Goal: Transaction & Acquisition: Purchase product/service

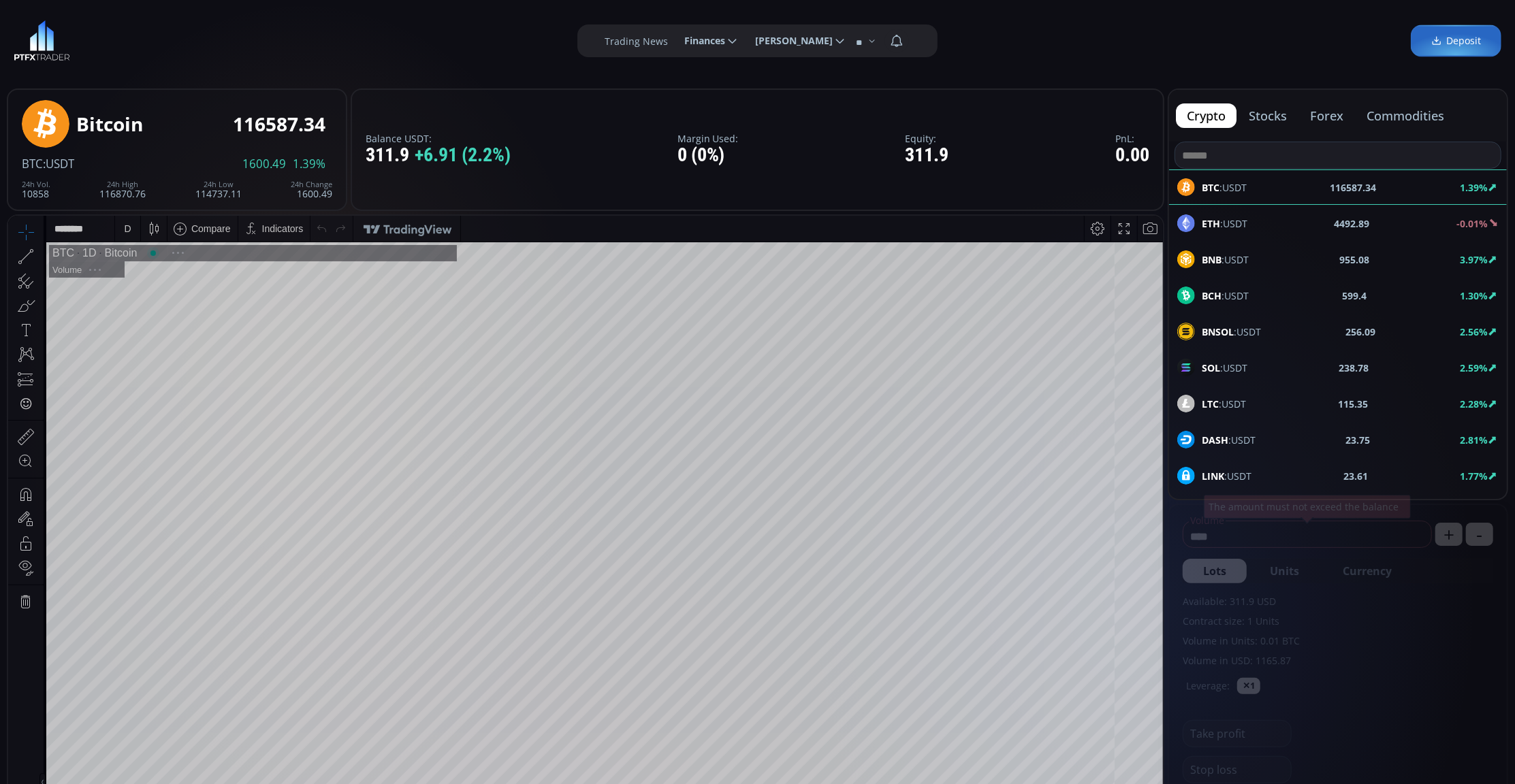
scroll to position [193, 0]
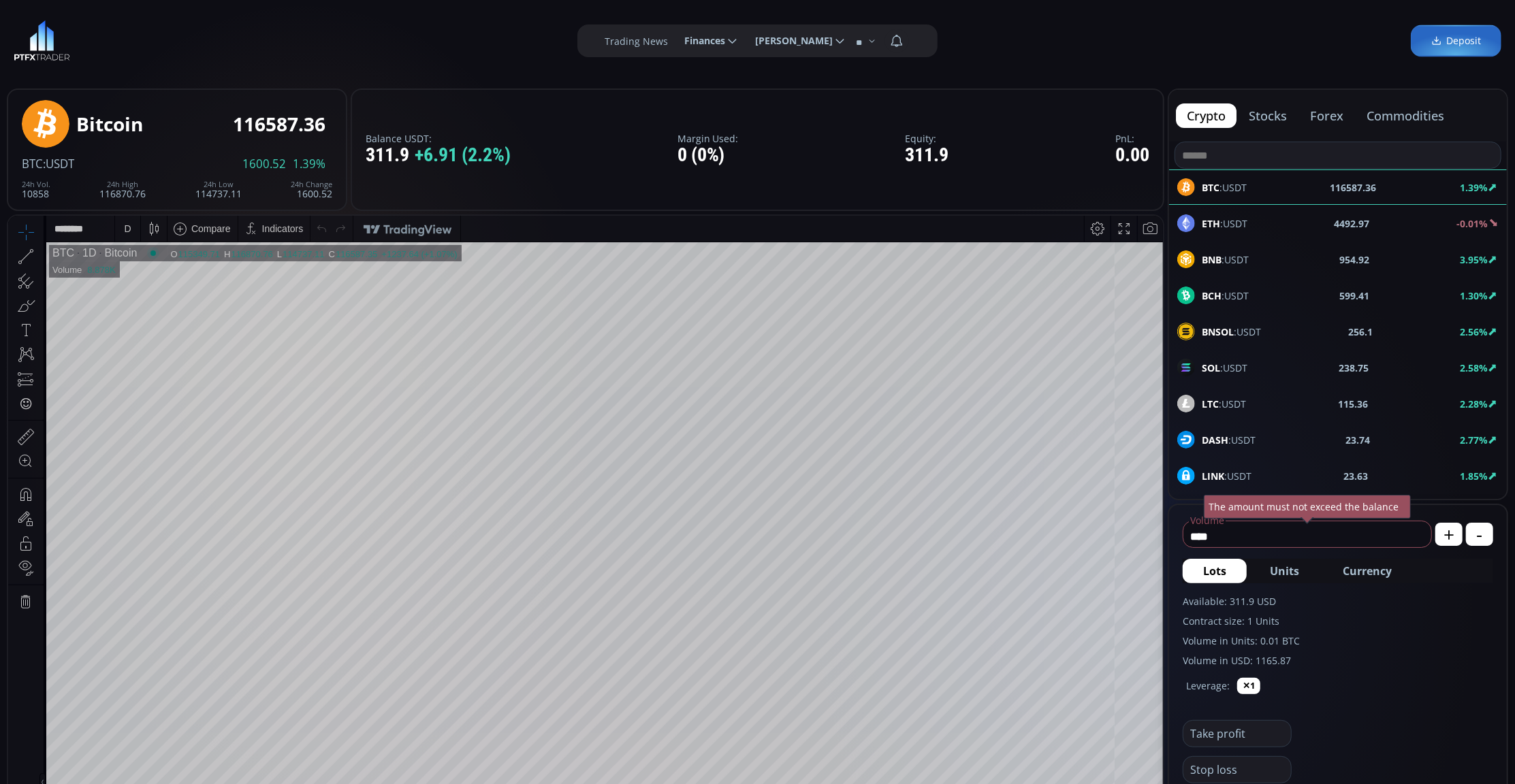
click at [1193, 249] on div "BNB :USDT 954.92 3.95%" at bounding box center [1338, 259] width 338 height 35
click at [124, 224] on div "D" at bounding box center [127, 228] width 7 height 11
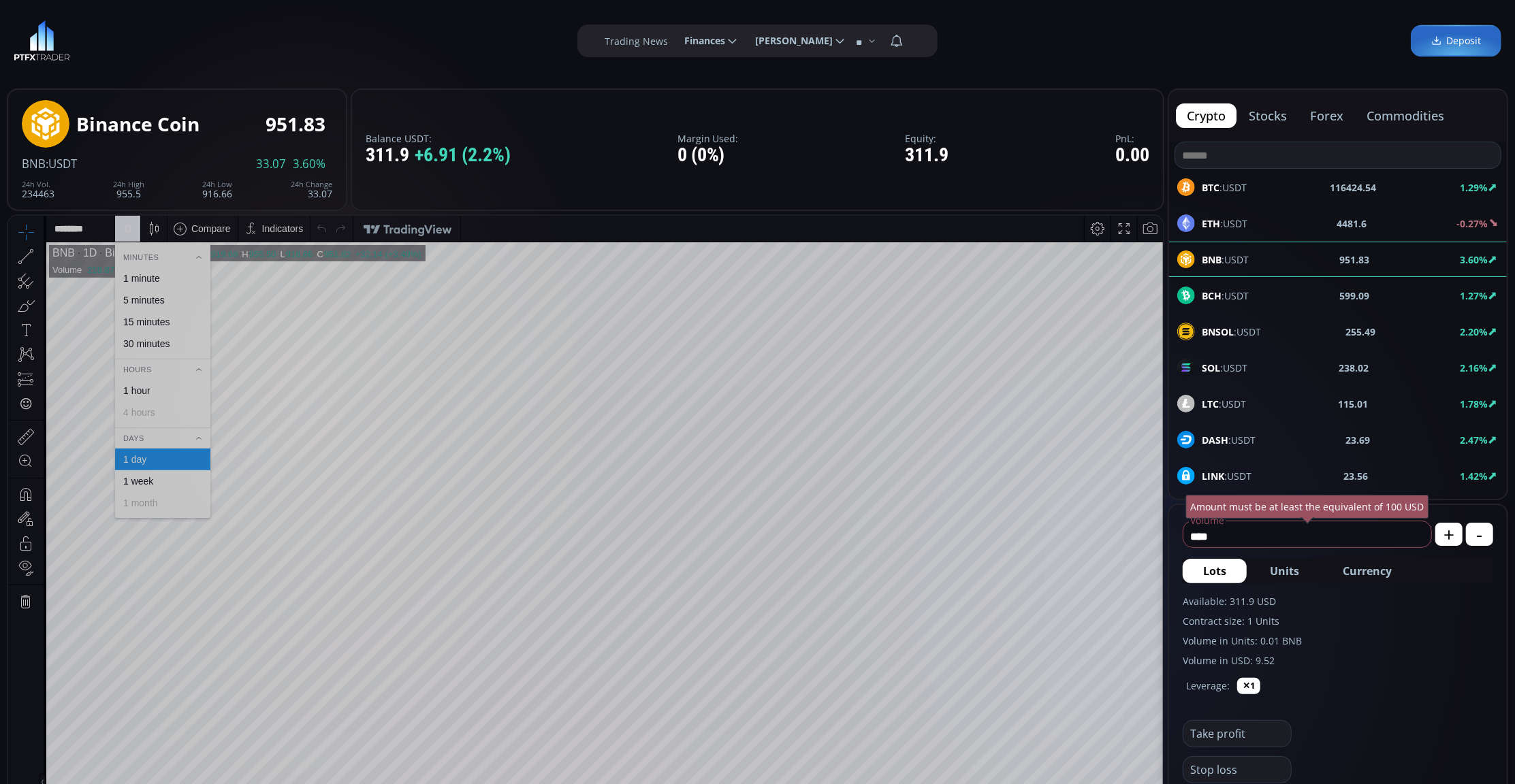
click at [184, 276] on div "1 minute" at bounding box center [162, 277] width 83 height 11
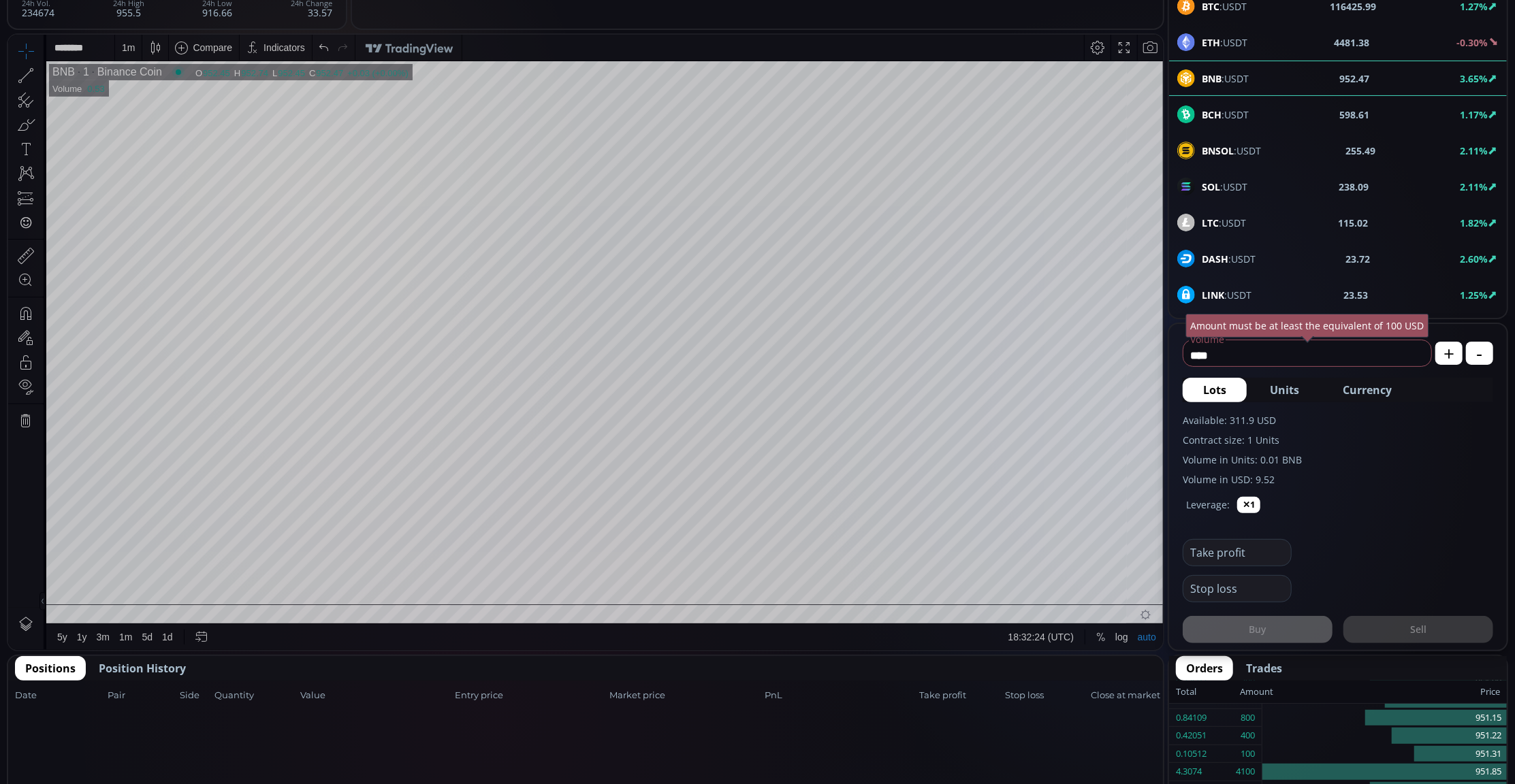
click at [1390, 387] on span "Currency" at bounding box center [1367, 390] width 49 height 16
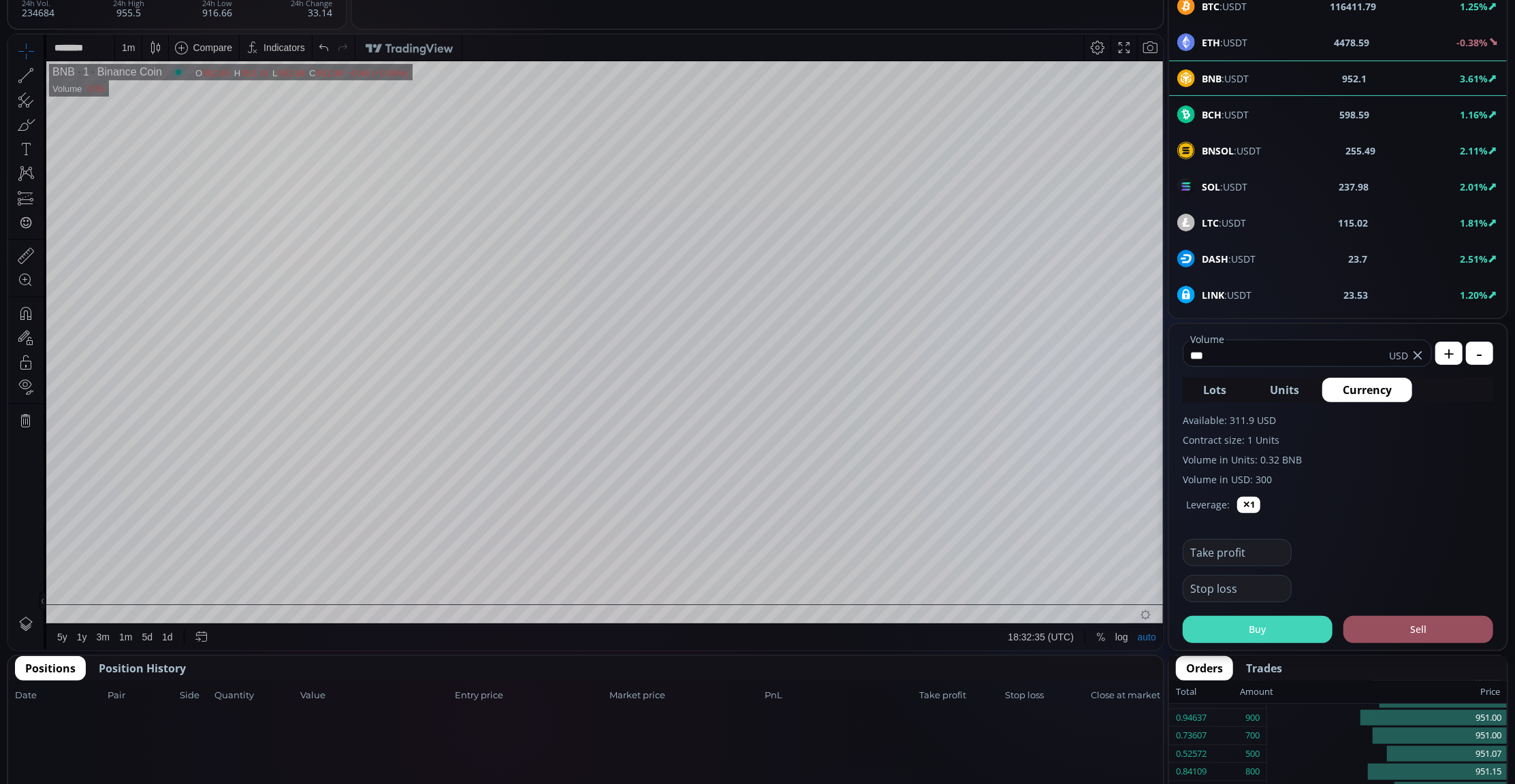
type input "***"
click at [1281, 630] on button "Buy" at bounding box center [1258, 630] width 150 height 27
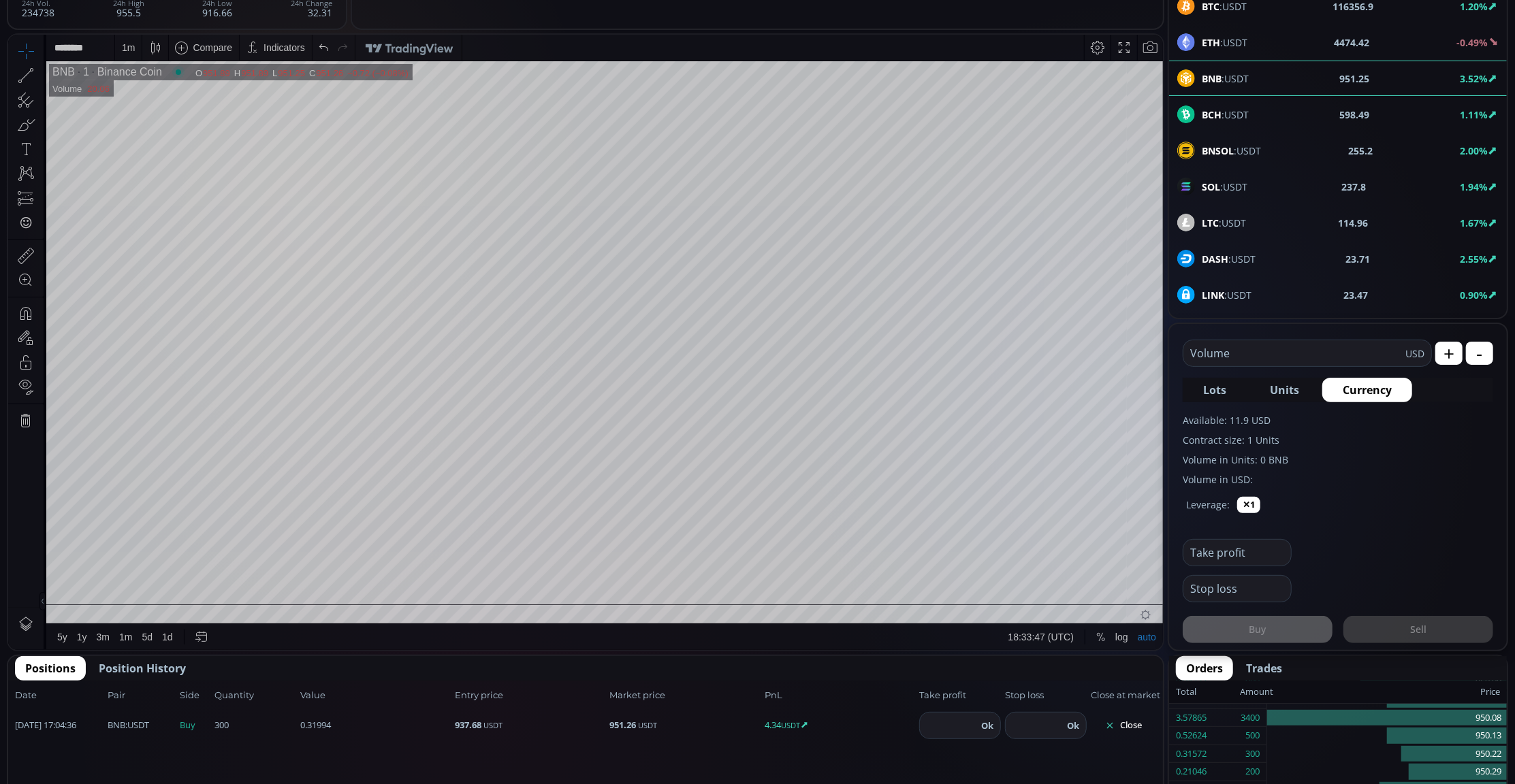
click at [935, 725] on input "number" at bounding box center [948, 725] width 57 height 26
type input "***"
click at [995, 720] on button "Ok" at bounding box center [987, 725] width 21 height 15
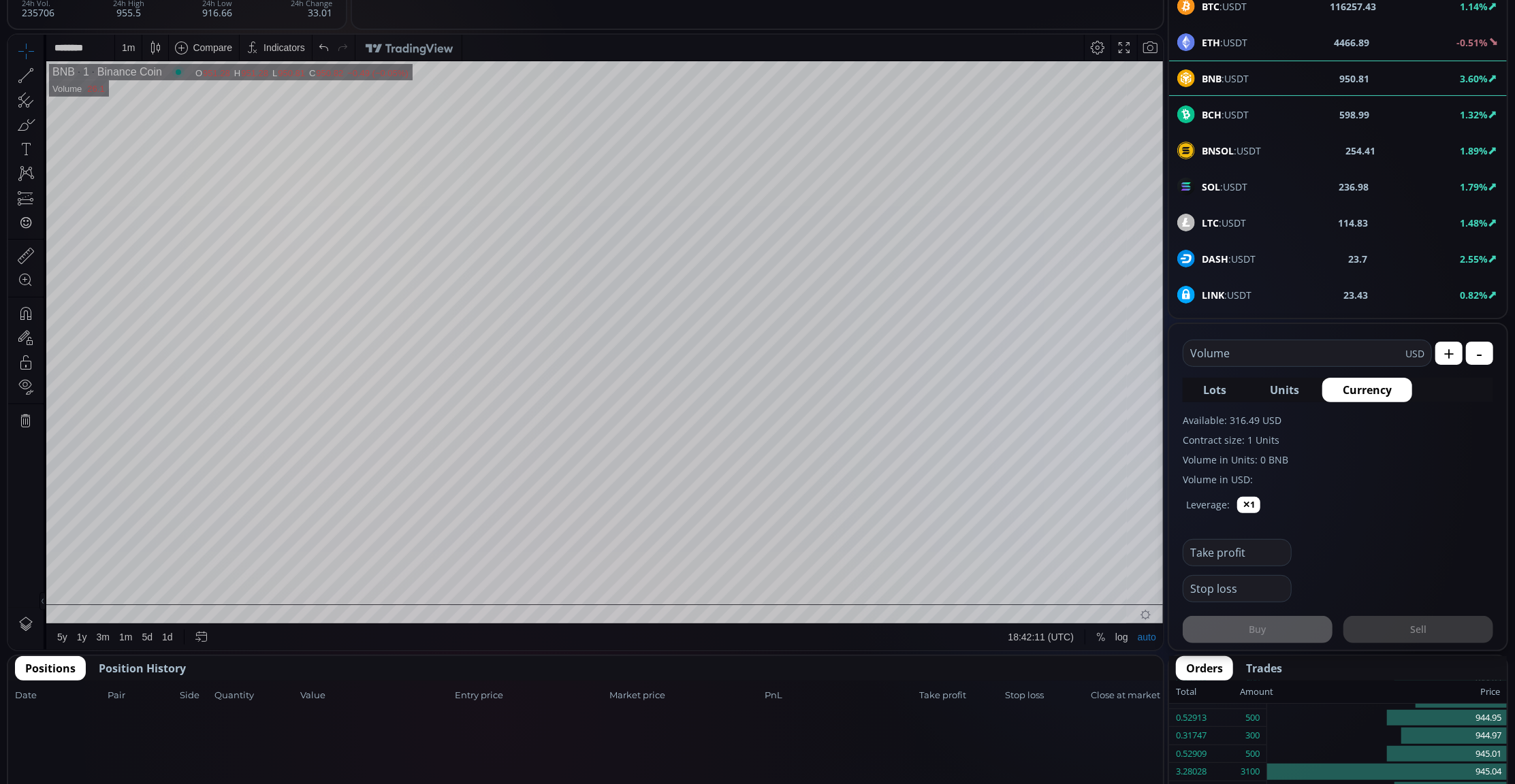
click at [126, 667] on span "Position History" at bounding box center [142, 668] width 87 height 16
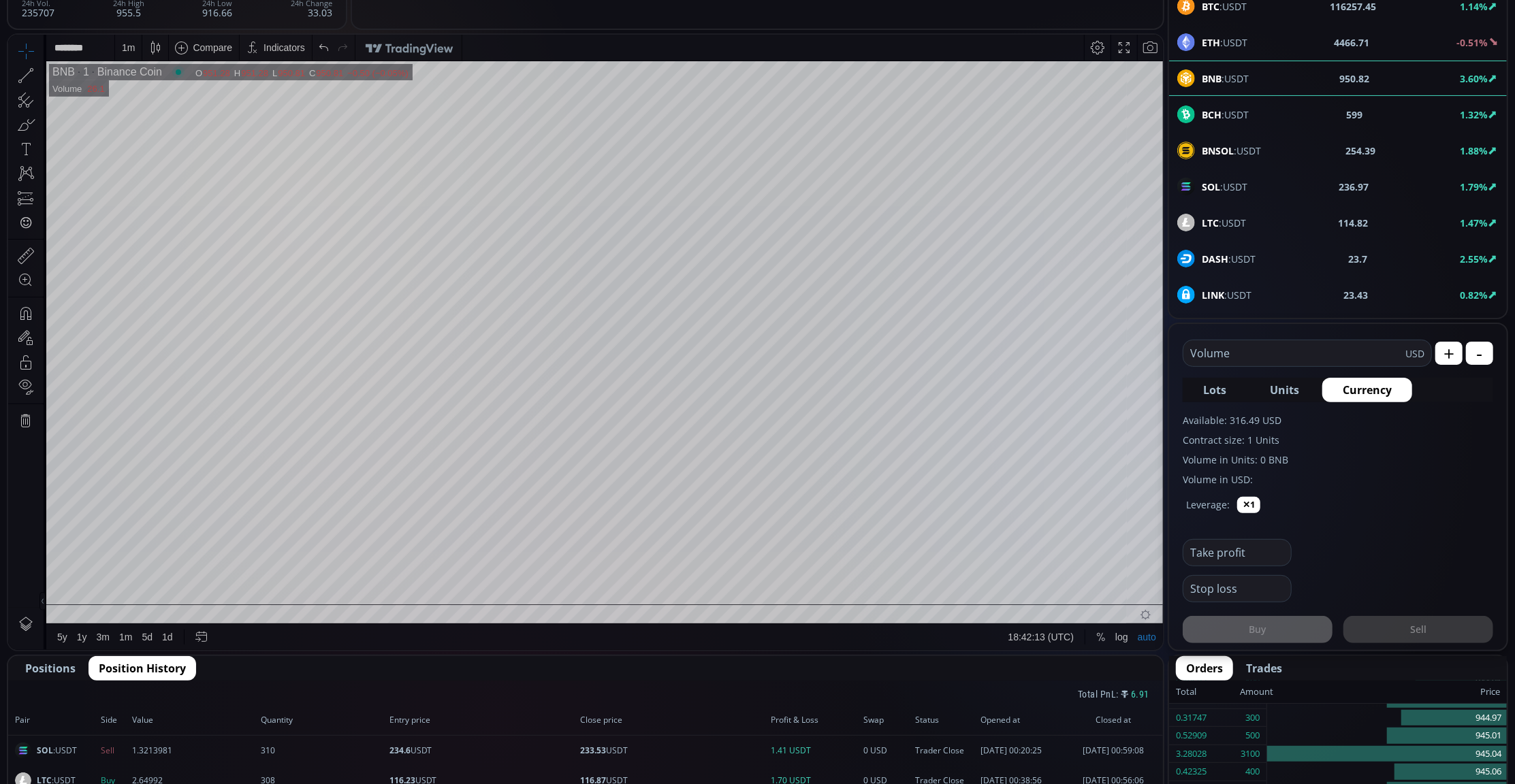
scroll to position [363, 0]
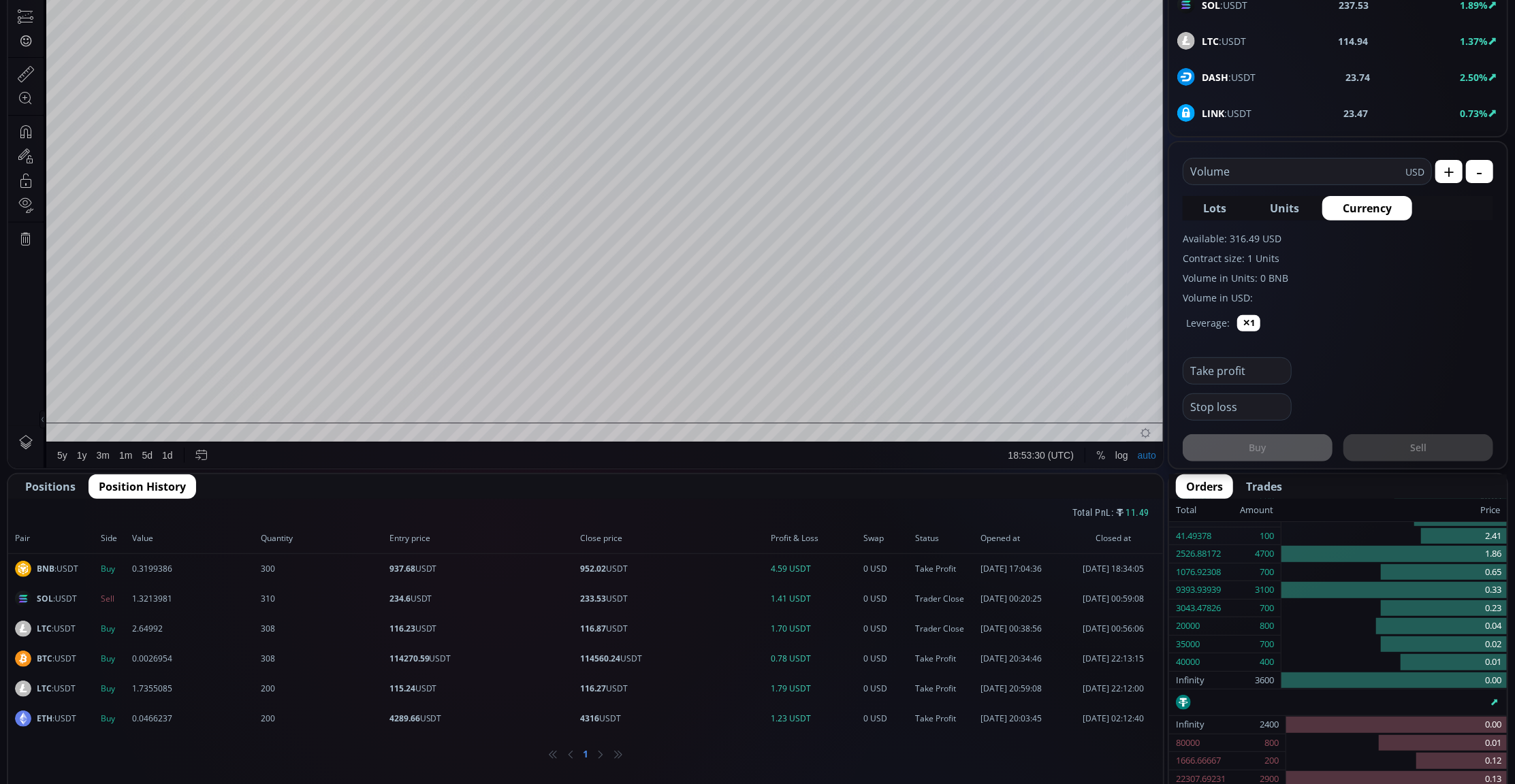
click at [49, 489] on span "Positions" at bounding box center [51, 487] width 51 height 16
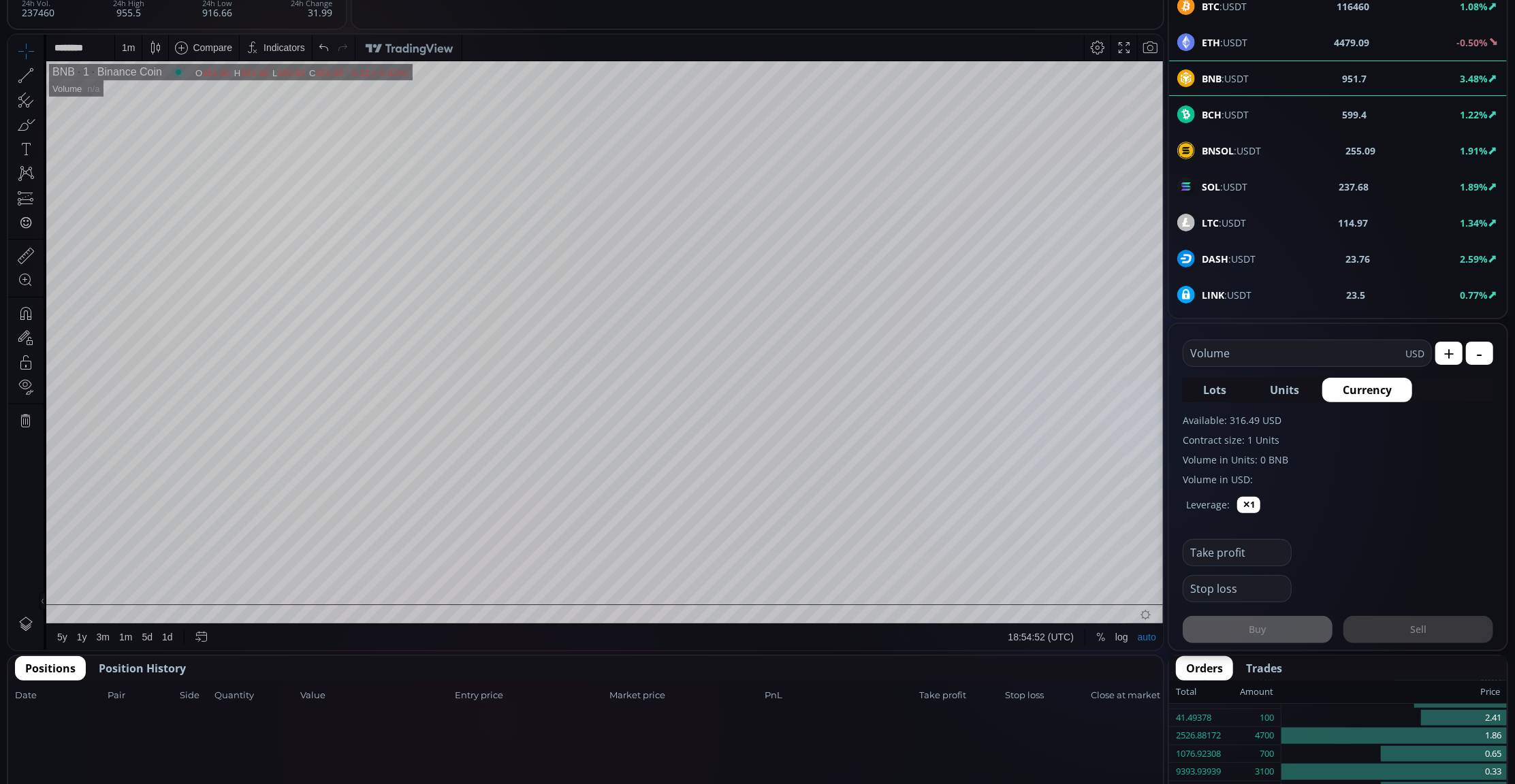
scroll to position [0, 0]
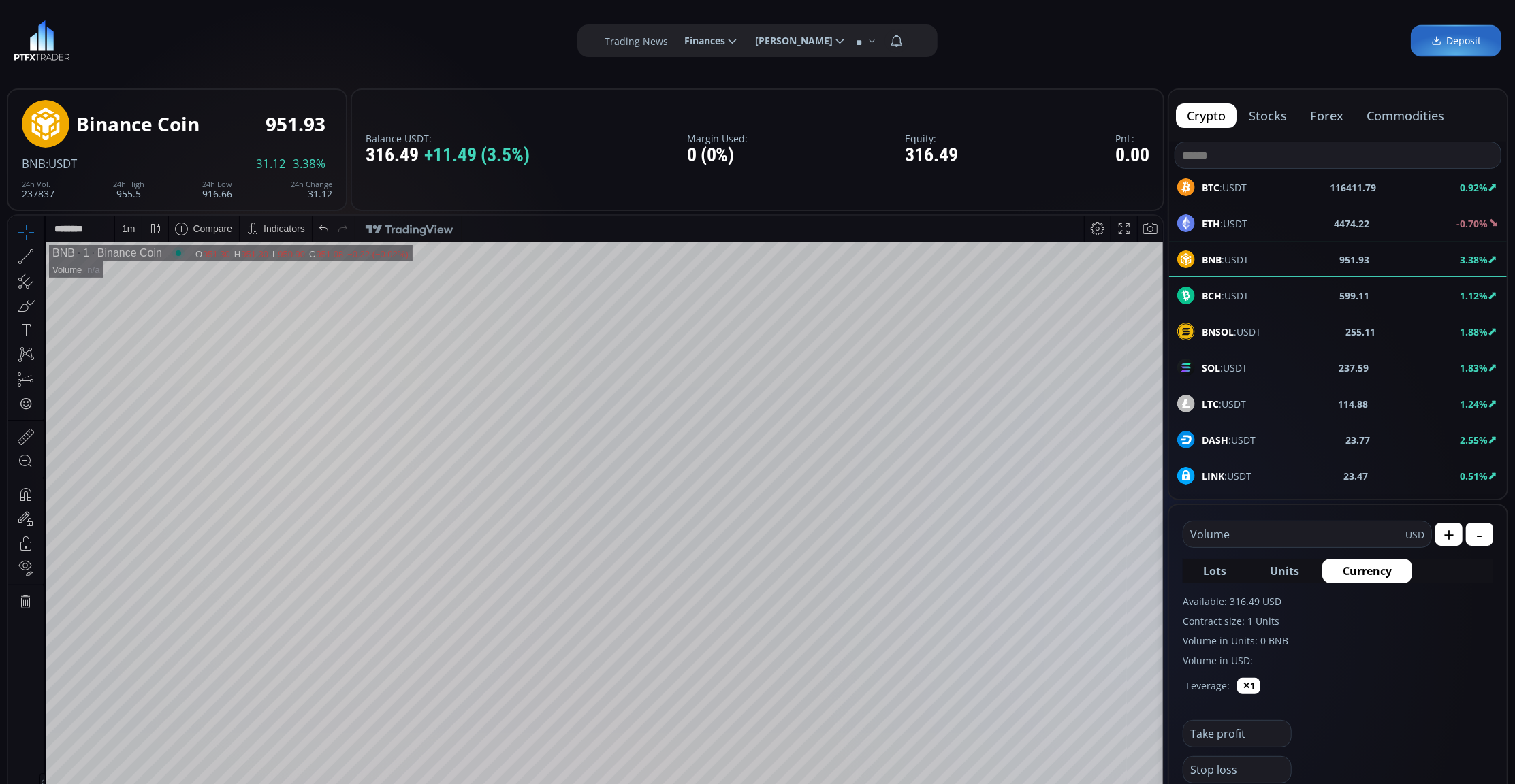
click at [1265, 222] on div "ETH :USDT 4474.22 -0.70%" at bounding box center [1338, 223] width 322 height 18
type input "****"
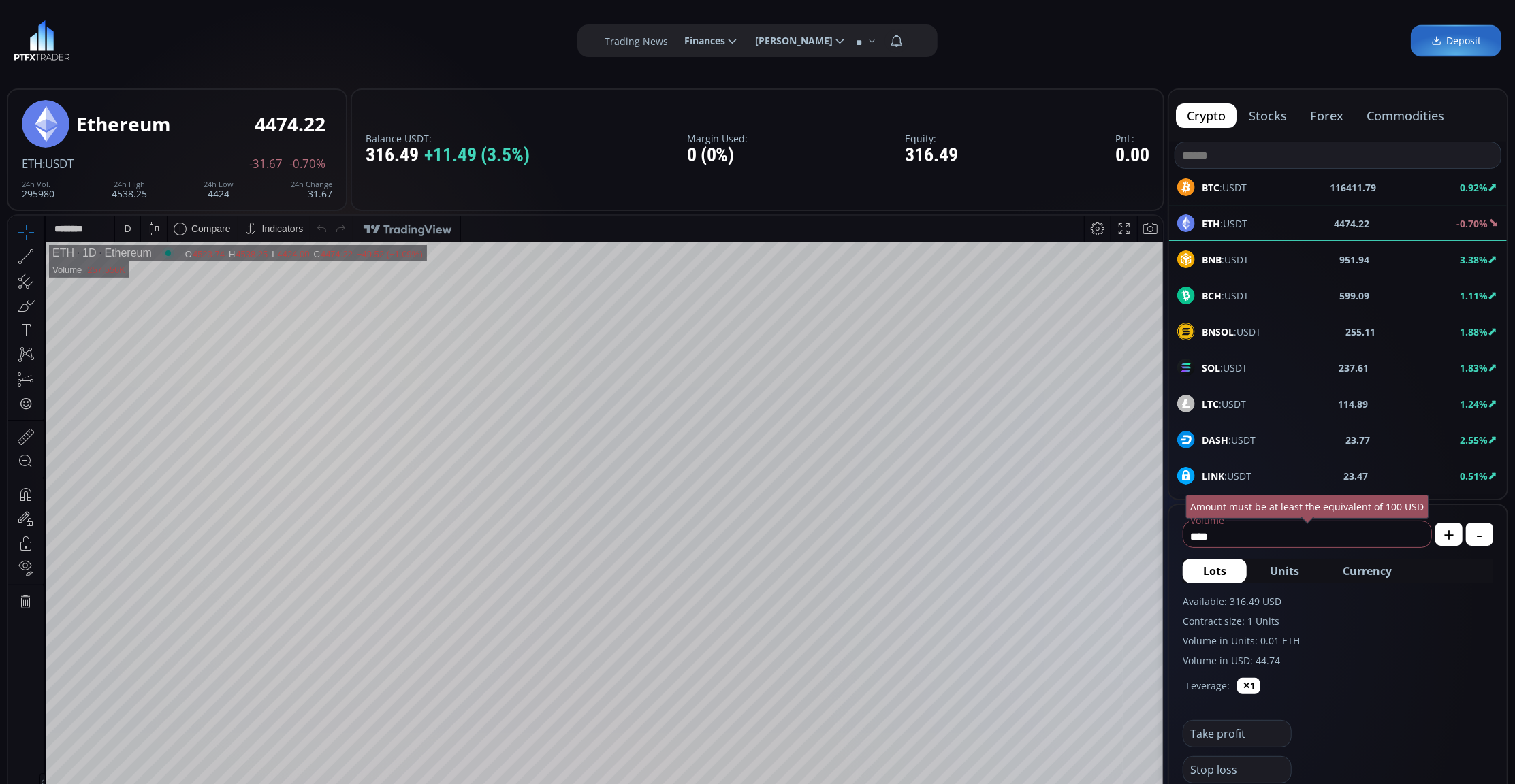
click at [125, 224] on div "D" at bounding box center [127, 228] width 7 height 11
click at [168, 284] on div "1 minute" at bounding box center [163, 277] width 96 height 22
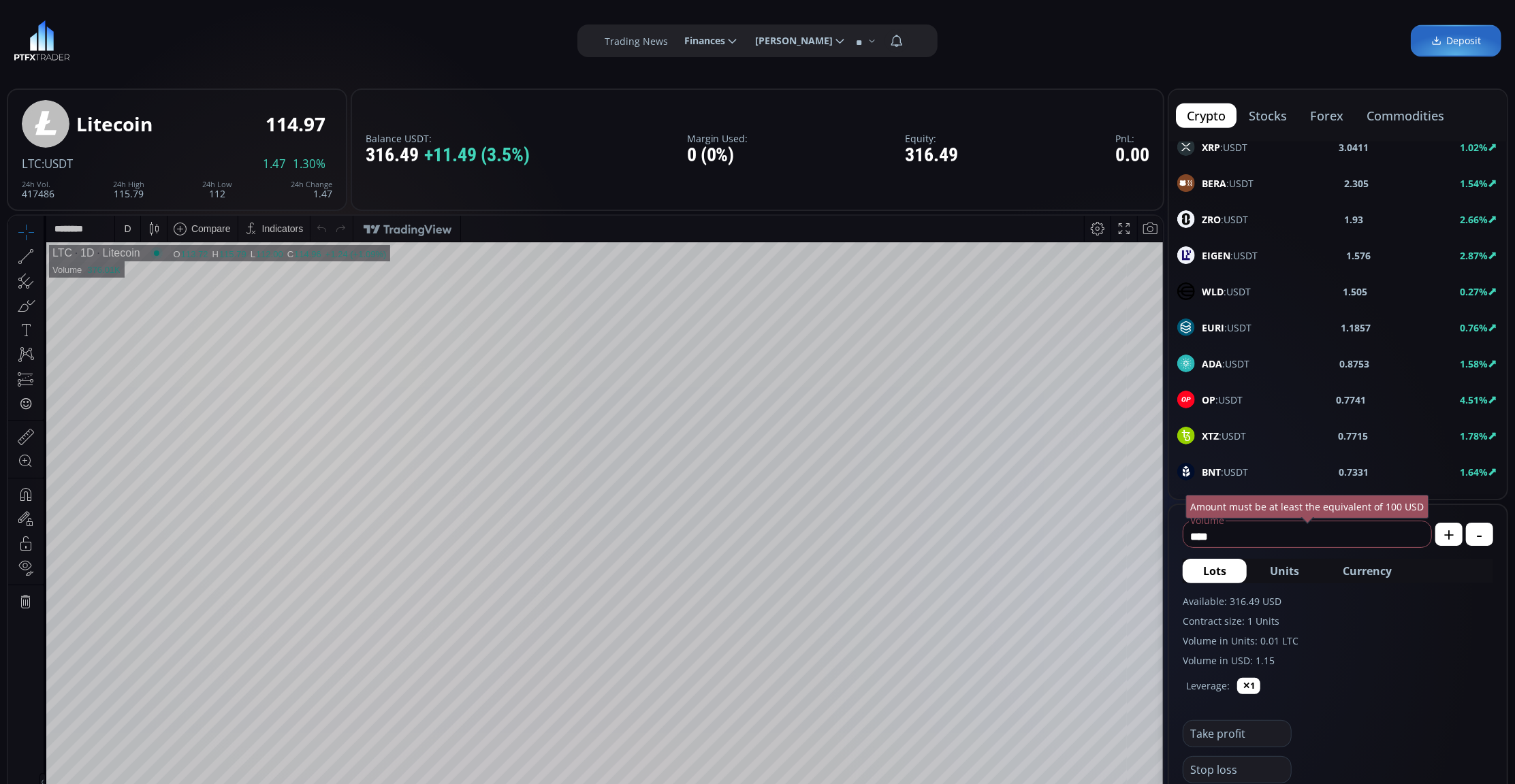
scroll to position [545, 0]
click at [1256, 331] on div "XRP :USDT 3.0411 1.02%" at bounding box center [1338, 328] width 322 height 18
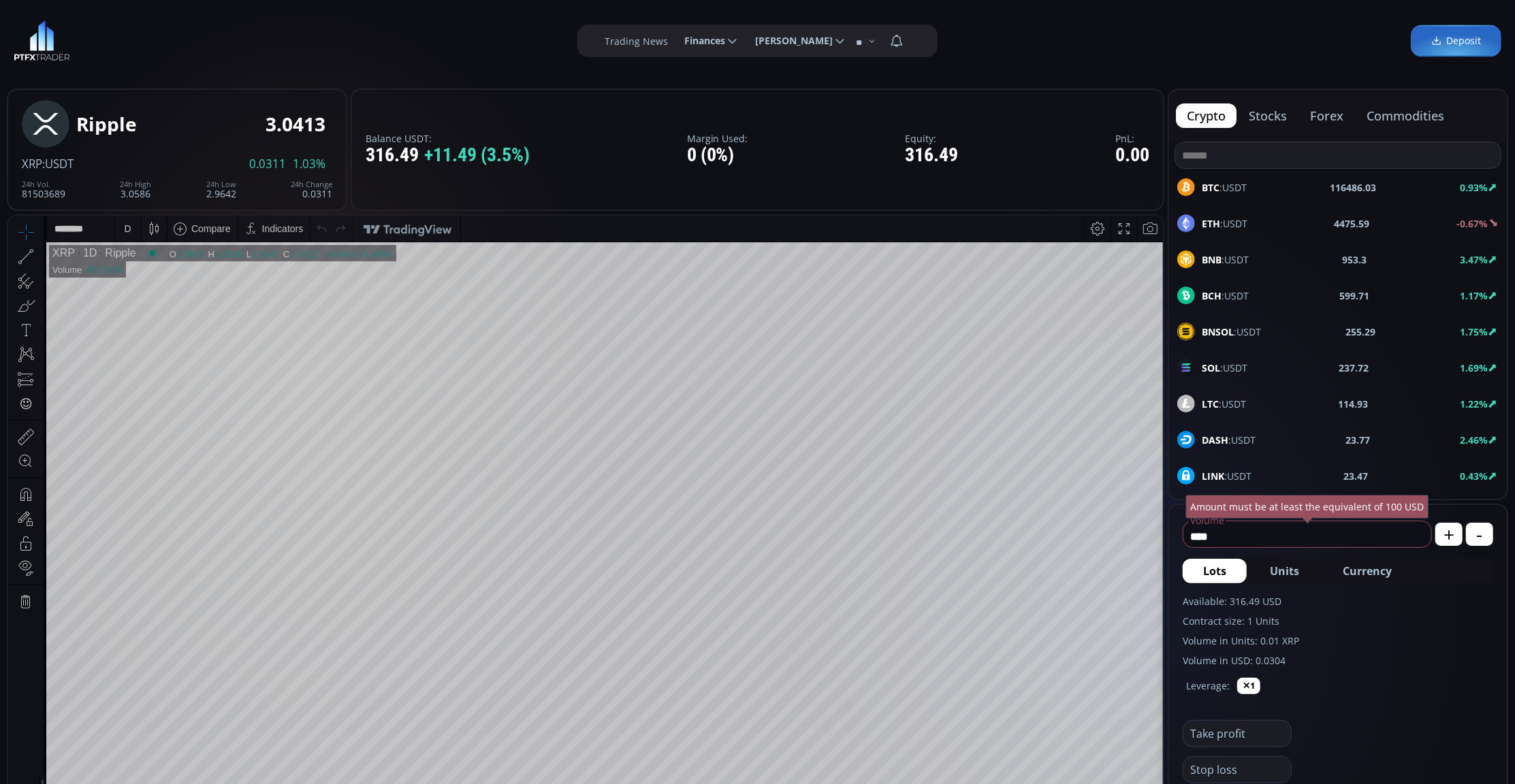
click at [1261, 214] on div "ETH :USDT 4475.59 -0.67%" at bounding box center [1338, 223] width 322 height 18
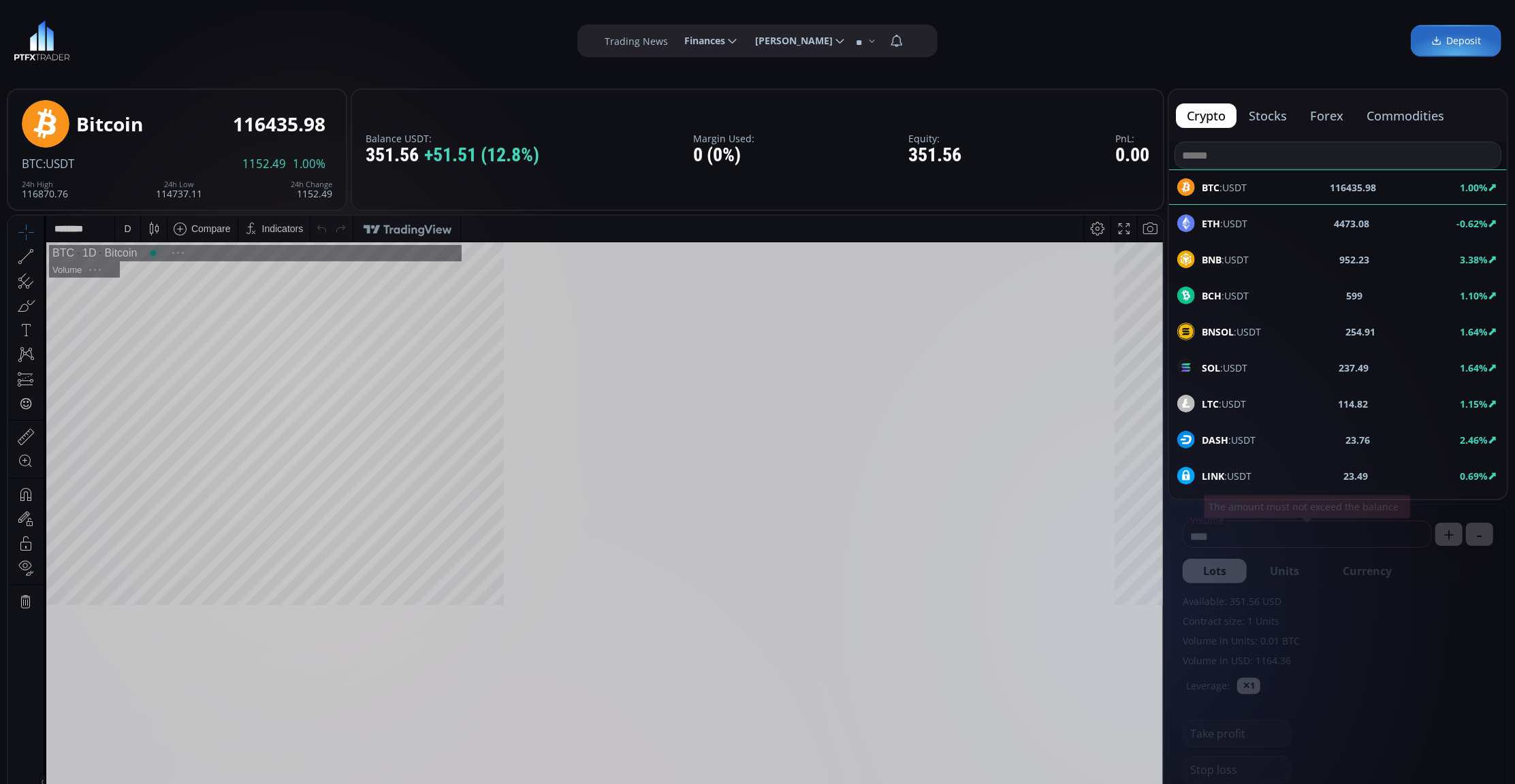
scroll to position [193, 0]
